Goal: Register for event/course

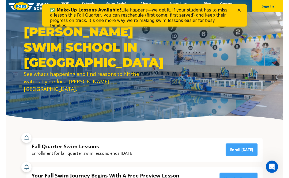
scroll to position [4, 0]
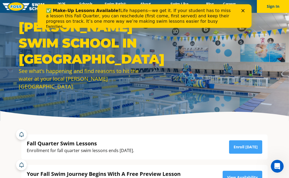
click at [243, 11] on icon "Close" at bounding box center [242, 10] width 3 height 3
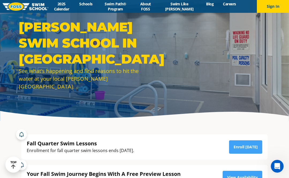
scroll to position [0, 0]
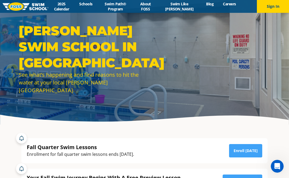
click at [89, 4] on link "Schools" at bounding box center [86, 3] width 22 height 5
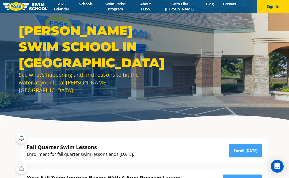
click at [123, 6] on link "Swim Path® Program" at bounding box center [115, 6] width 37 height 10
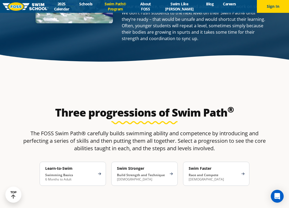
scroll to position [774, 0]
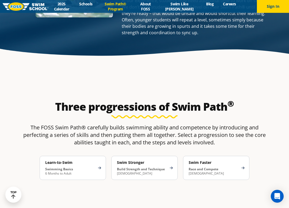
click at [90, 167] on p "Swimming Basics 6 Months to Adult" at bounding box center [70, 171] width 50 height 9
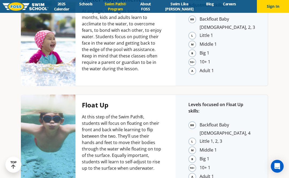
scroll to position [954, 0]
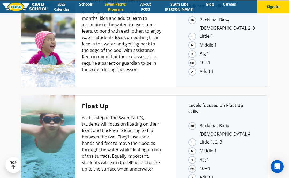
click at [199, 164] on li "10+ 1" at bounding box center [226, 168] width 55 height 8
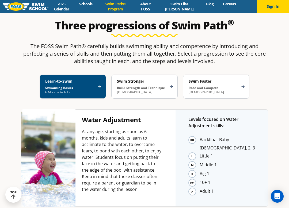
scroll to position [856, 0]
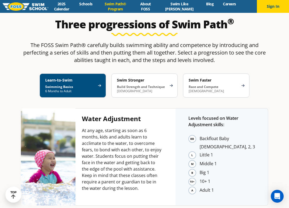
click at [125, 84] on strong "Build Strength and Technique" at bounding box center [141, 86] width 48 height 5
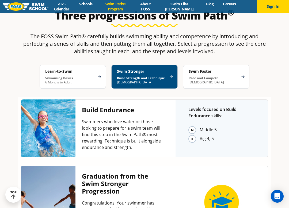
scroll to position [865, 0]
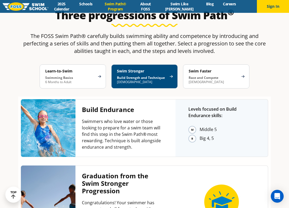
click at [192, 69] on h4 "Swim Faster" at bounding box center [213, 71] width 50 height 5
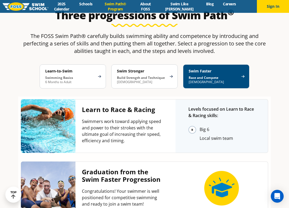
click at [30, 172] on div at bounding box center [48, 192] width 55 height 40
click at [73, 172] on div at bounding box center [48, 192] width 55 height 40
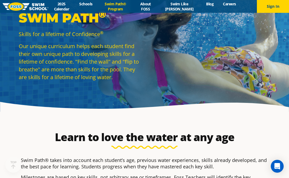
scroll to position [0, 0]
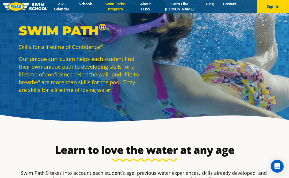
click at [156, 5] on link "About FOSS" at bounding box center [145, 6] width 23 height 10
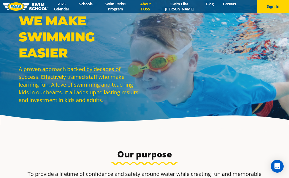
click at [65, 5] on link "2025 Calendar" at bounding box center [61, 6] width 26 height 10
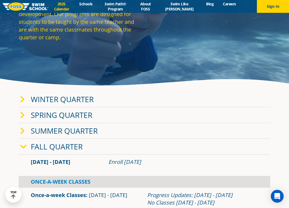
scroll to position [58, 0]
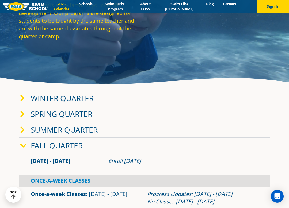
click at [60, 97] on link "Winter Quarter" at bounding box center [62, 98] width 63 height 10
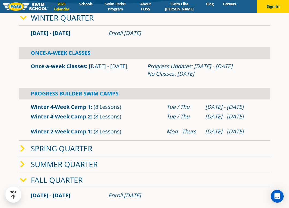
scroll to position [139, 0]
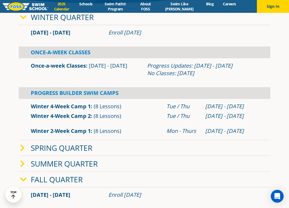
click at [55, 104] on link "Winter 4-Week Camp 1" at bounding box center [61, 106] width 60 height 7
